Goal: Navigation & Orientation: Find specific page/section

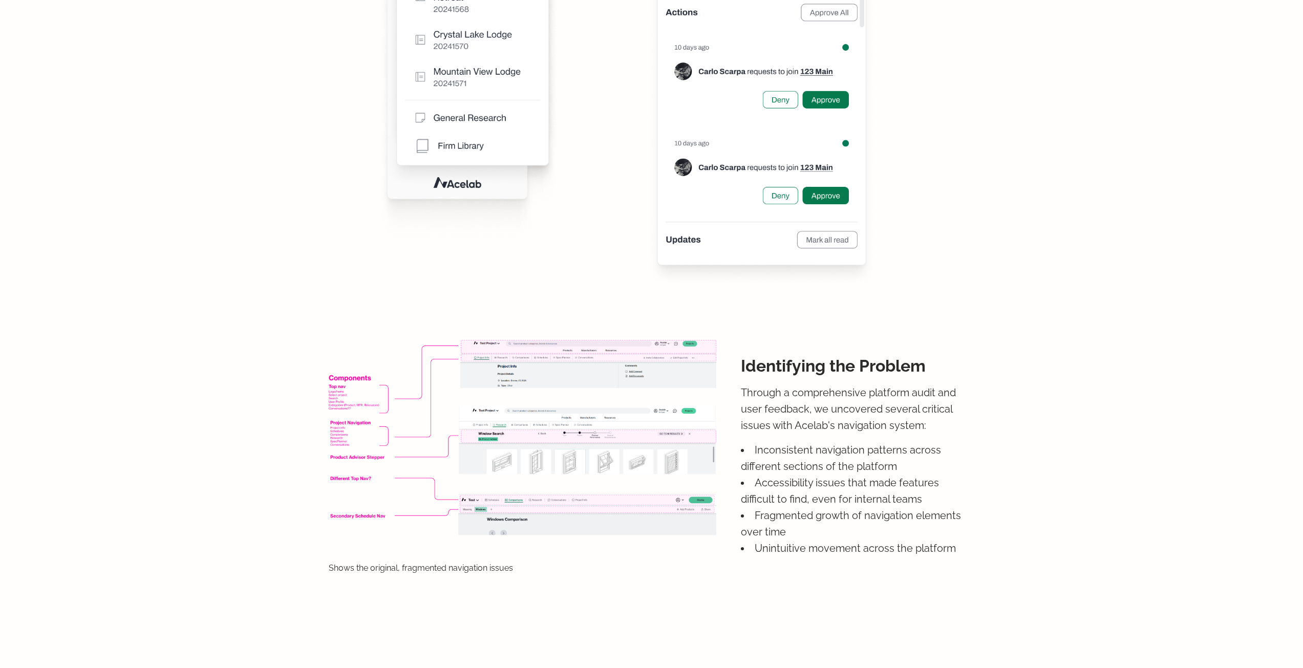
scroll to position [763, 0]
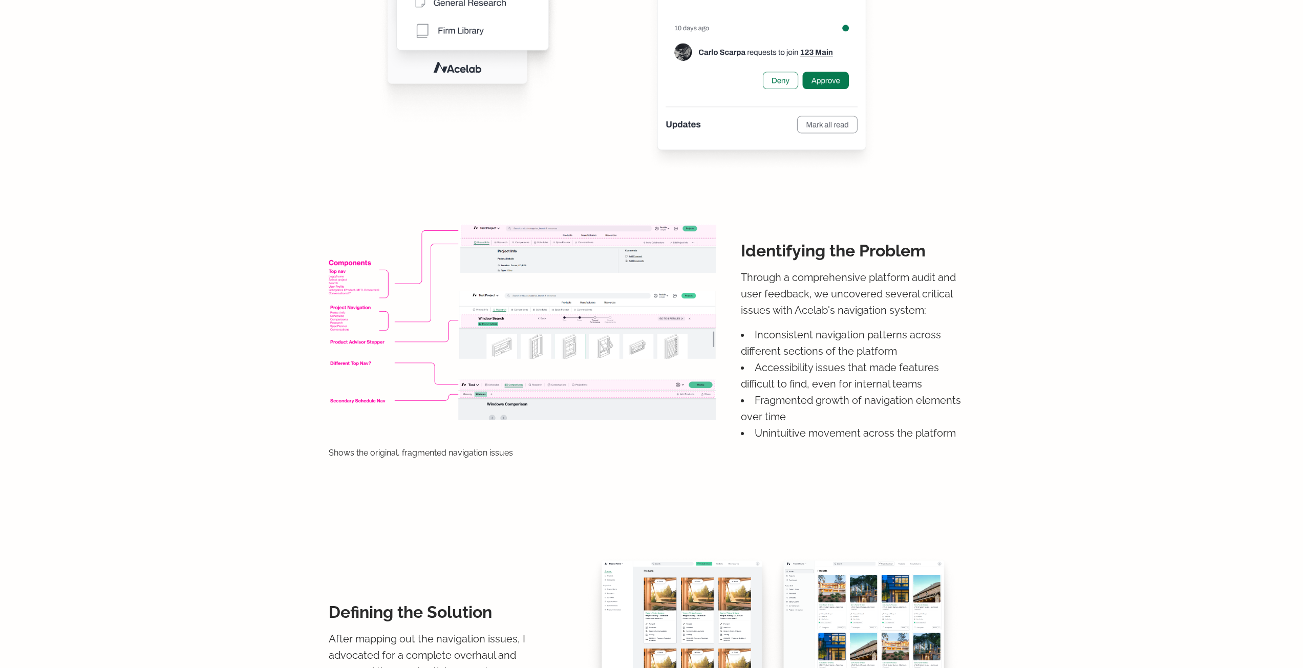
click at [585, 210] on div "Shows the original, fragmented navigation issues Identifying the Problem Throug…" at bounding box center [651, 341] width 645 height 333
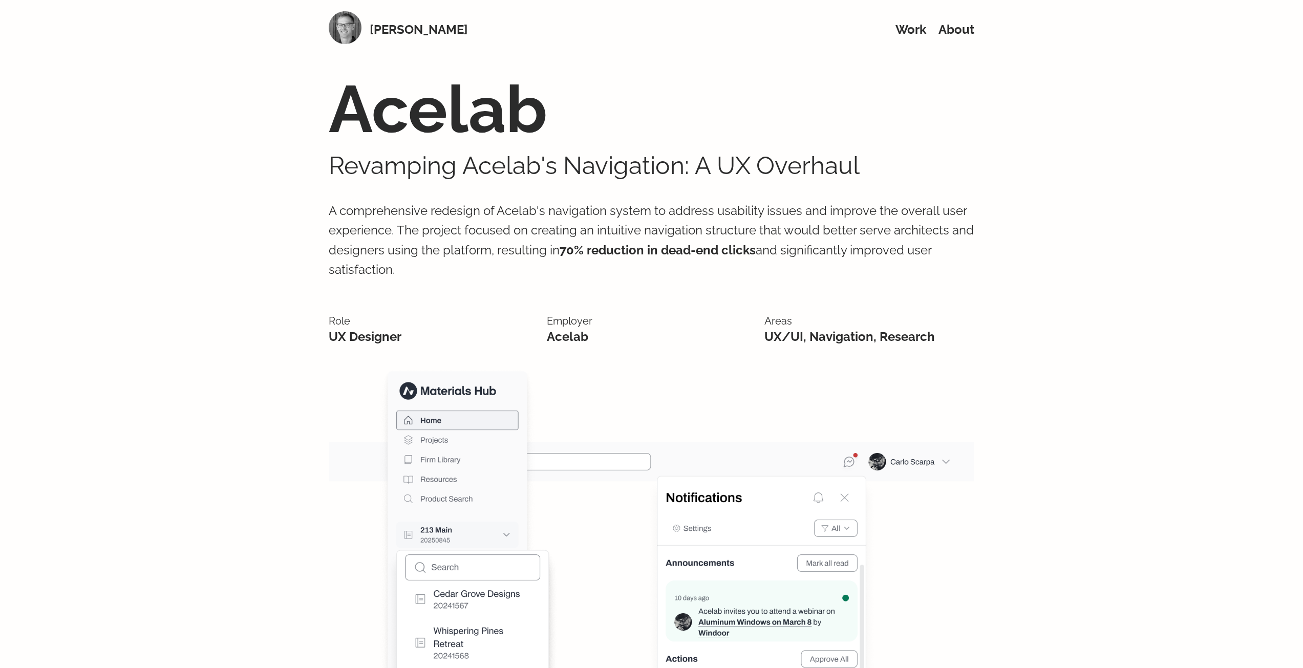
scroll to position [0, 0]
click at [912, 32] on link "Work" at bounding box center [910, 30] width 31 height 15
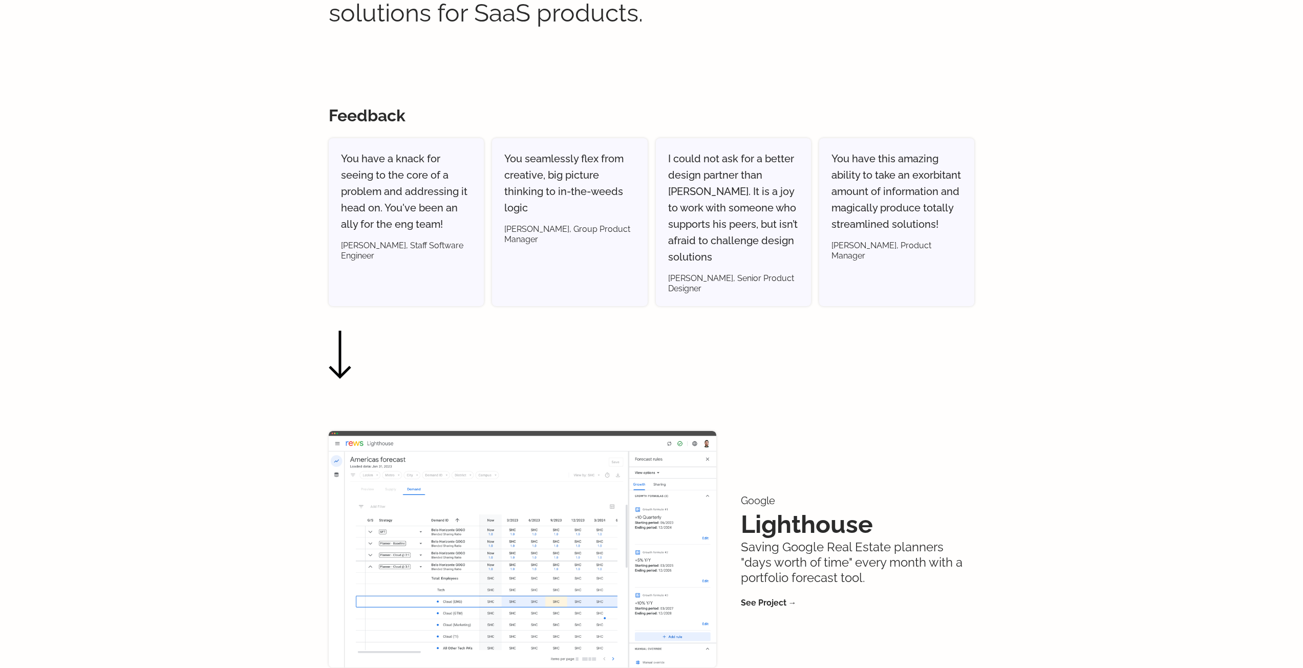
scroll to position [358, 0]
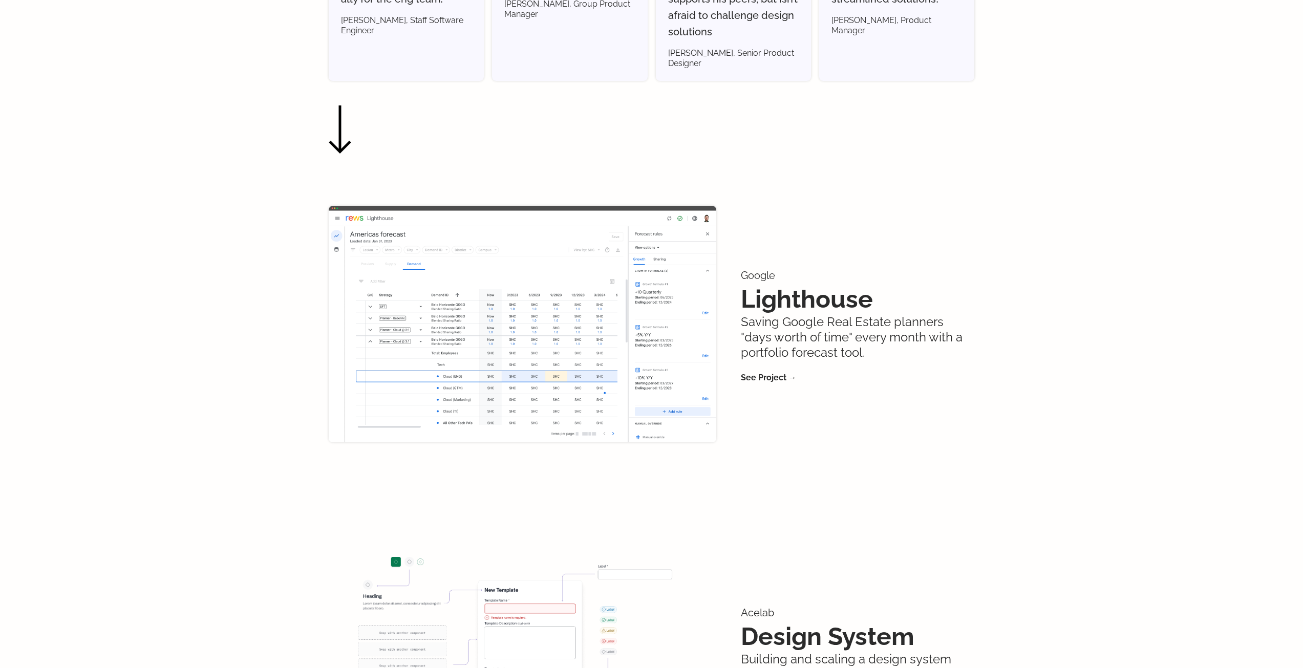
click at [347, 119] on img at bounding box center [340, 129] width 23 height 49
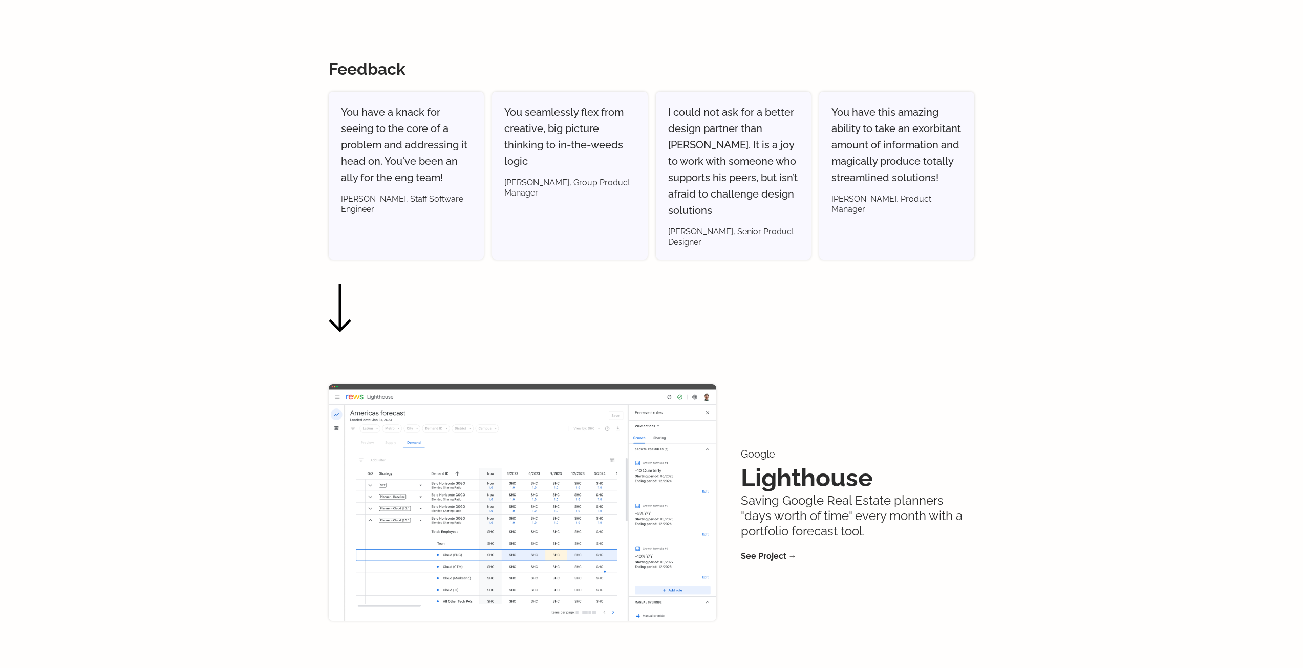
scroll to position [0, 0]
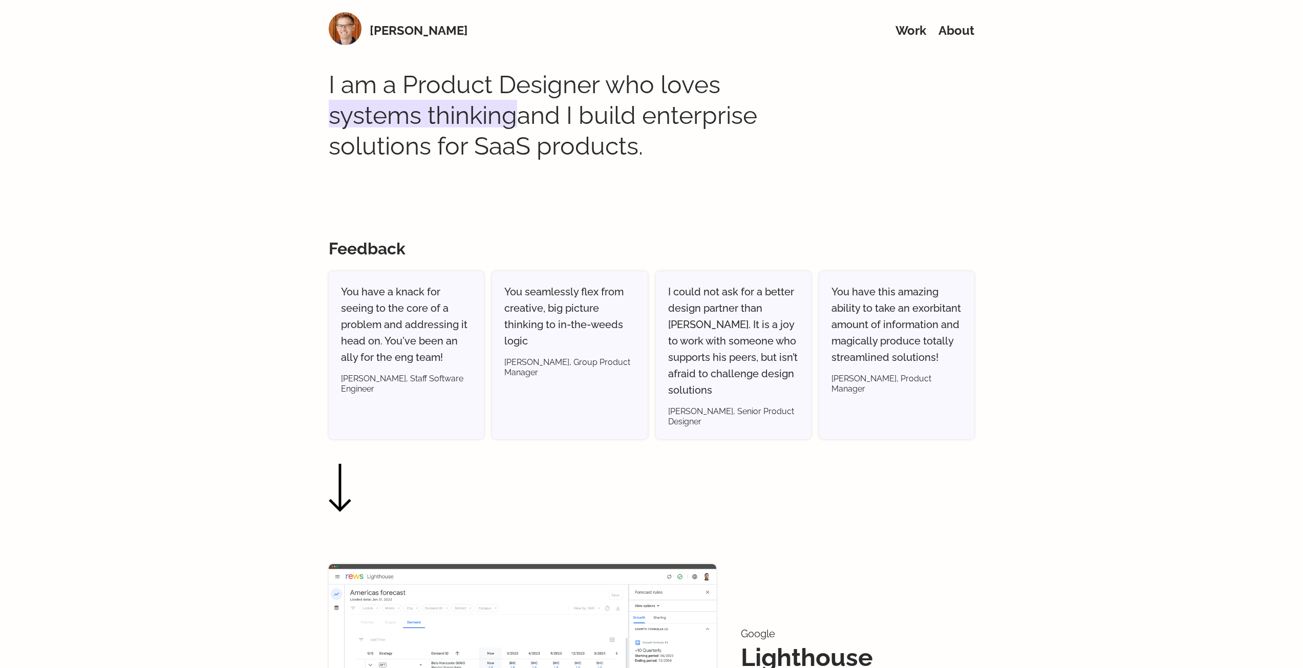
click at [351, 37] on img at bounding box center [345, 28] width 33 height 33
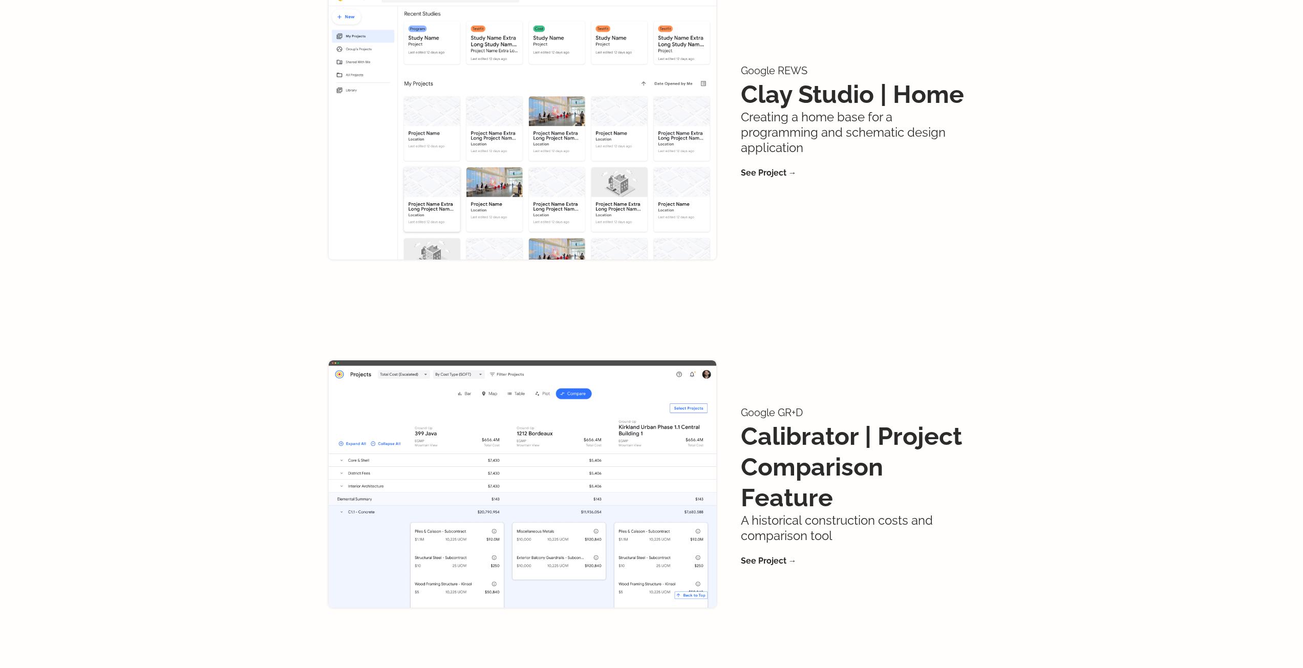
scroll to position [1267, 0]
